Goal: Information Seeking & Learning: Understand process/instructions

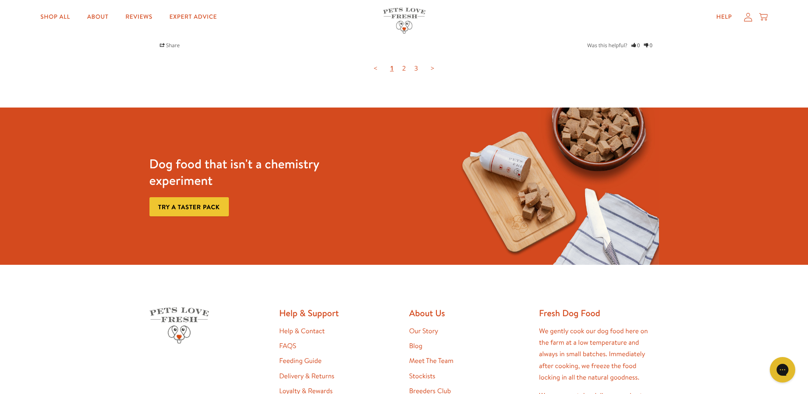
scroll to position [1593, 0]
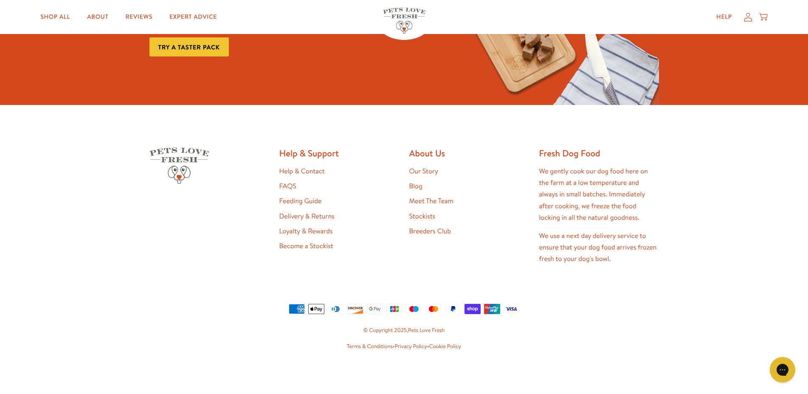
click at [294, 170] on link "Help & Contact" at bounding box center [301, 170] width 45 height 9
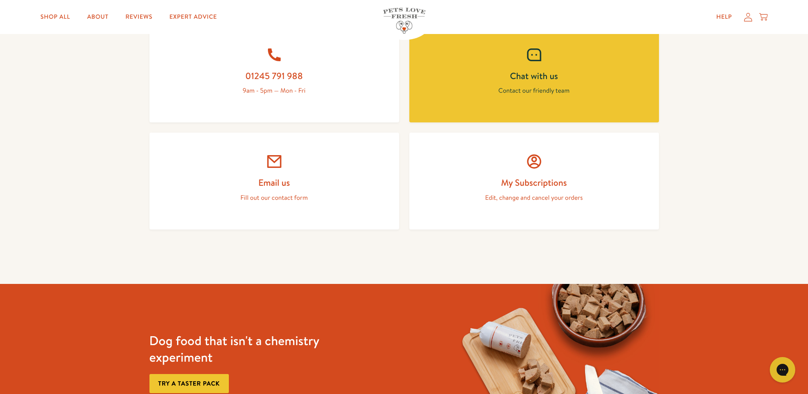
click at [273, 194] on p "Fill out our contact form" at bounding box center [274, 197] width 209 height 11
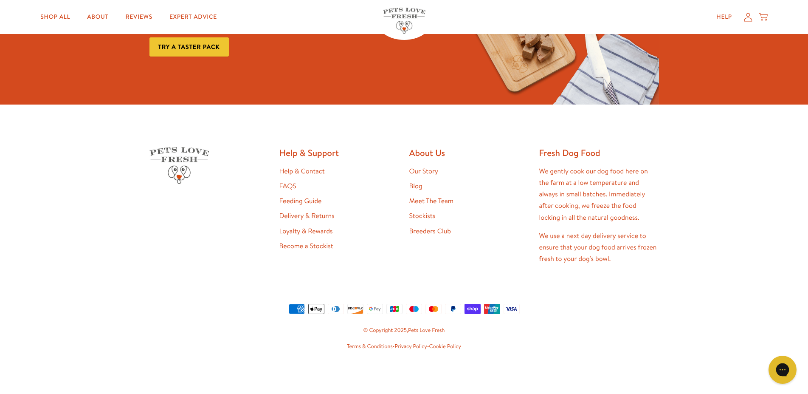
click at [787, 374] on div "Gorgias live chat" at bounding box center [782, 369] width 19 height 19
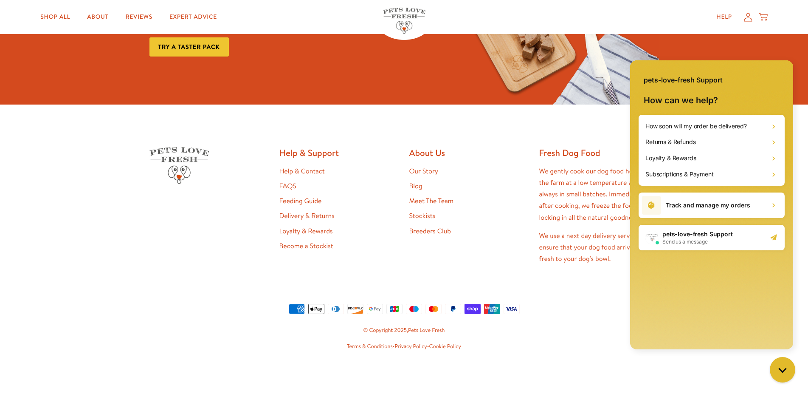
click at [690, 242] on span "Send us a message" at bounding box center [697, 241] width 70 height 7
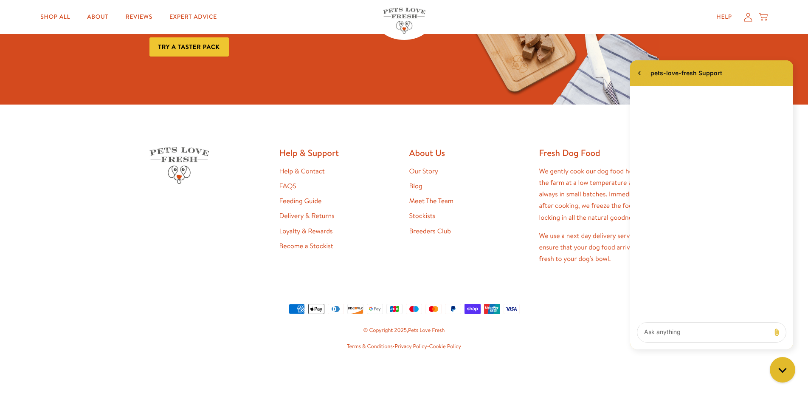
click at [420, 204] on link "Meet The Team" at bounding box center [431, 200] width 44 height 9
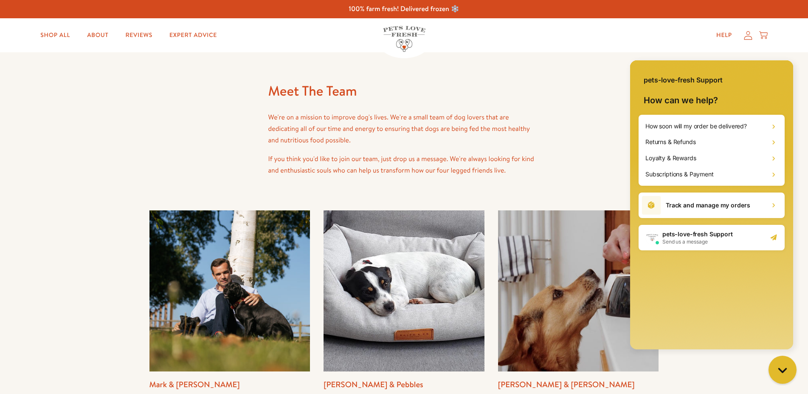
click at [774, 366] on button "Chat with us" at bounding box center [782, 369] width 28 height 28
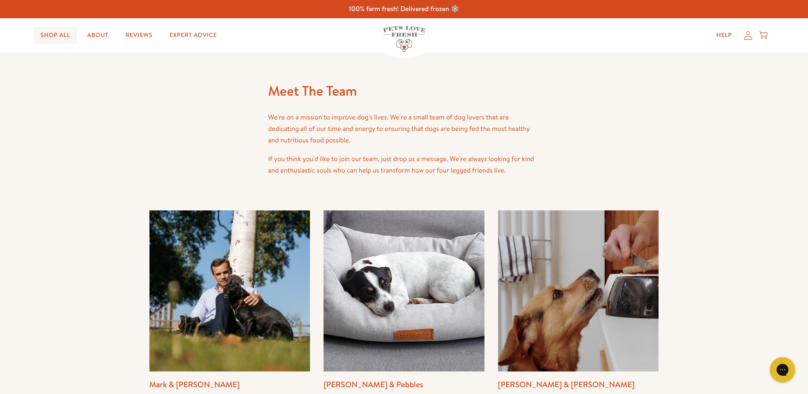
click at [63, 36] on link "Shop All" at bounding box center [55, 35] width 43 height 17
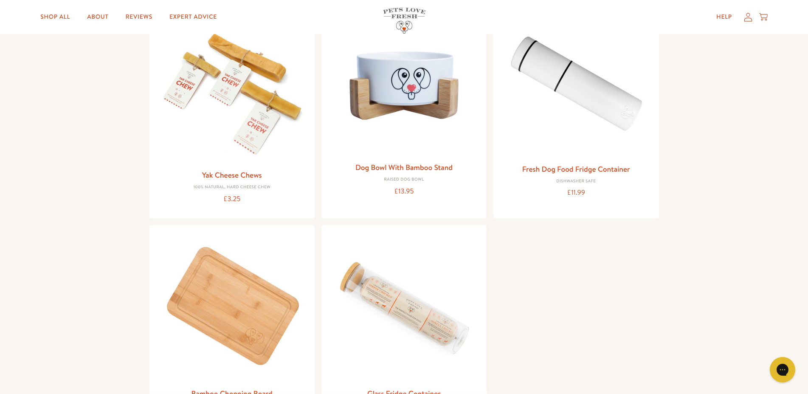
scroll to position [953, 0]
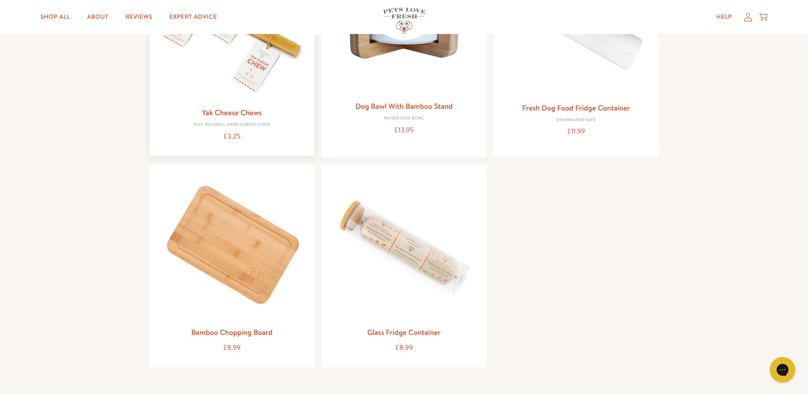
click at [260, 118] on h3 "Yak Cheese Chews" at bounding box center [232, 112] width 152 height 13
click at [254, 112] on link "Yak Cheese Chews" at bounding box center [232, 112] width 60 height 11
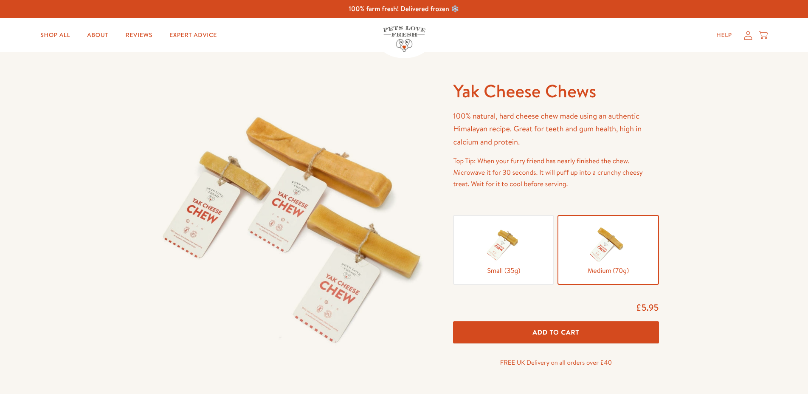
click at [520, 242] on img at bounding box center [503, 243] width 42 height 42
click at [0, 0] on input "Small (35g)" at bounding box center [0, 0] width 0 height 0
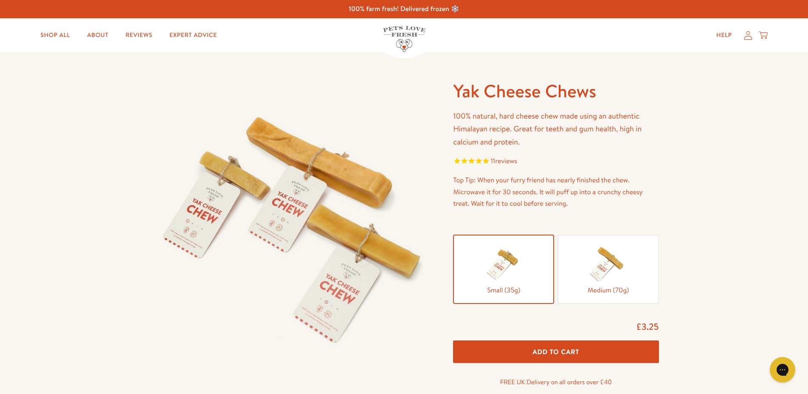
click at [628, 270] on img at bounding box center [608, 263] width 42 height 42
click at [0, 0] on input "Medium (70g)" at bounding box center [0, 0] width 0 height 0
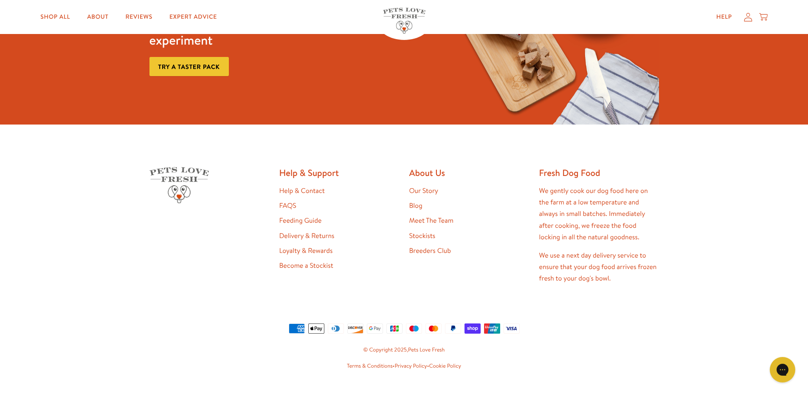
scroll to position [1593, 0]
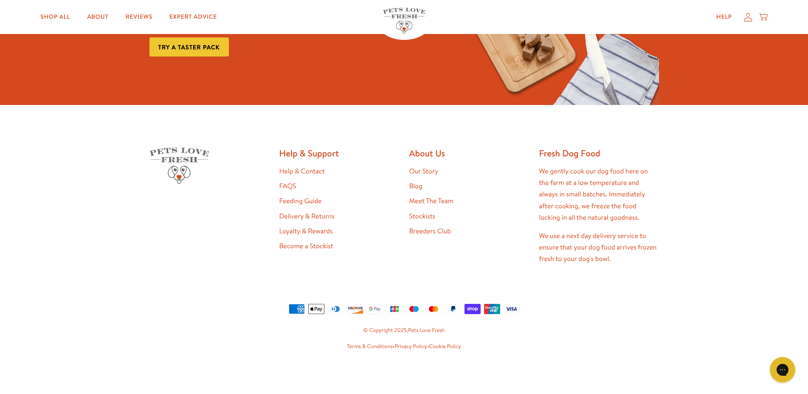
click at [311, 171] on link "Help & Contact" at bounding box center [301, 170] width 45 height 9
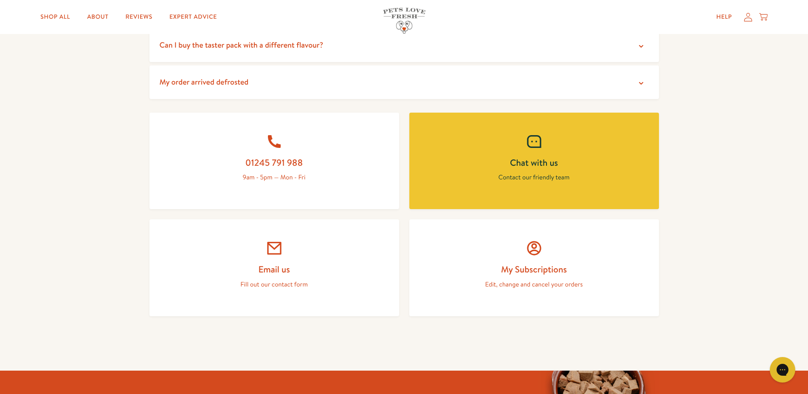
click at [263, 87] on summary "My order arrived defrosted" at bounding box center [403, 82] width 509 height 34
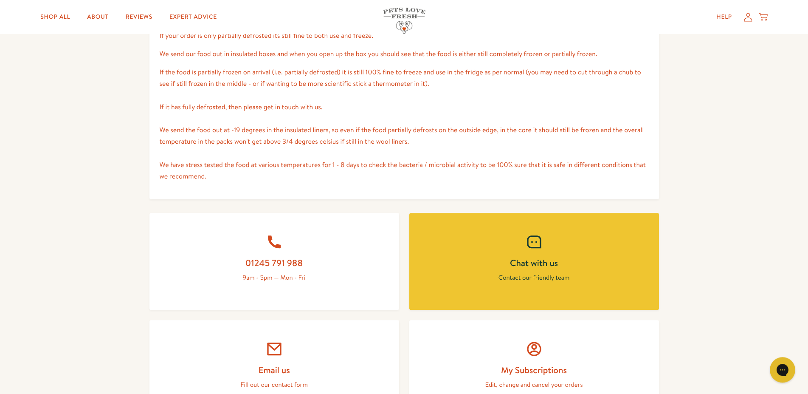
scroll to position [476, 0]
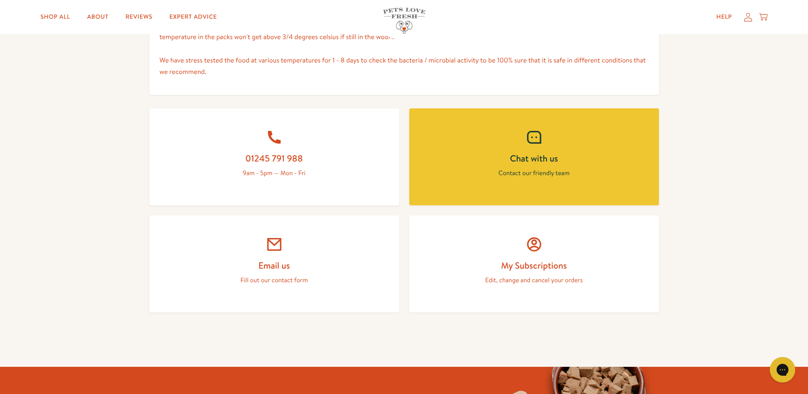
click at [295, 233] on link "Email us Fill out our contact form" at bounding box center [274, 263] width 250 height 97
